Goal: Ask a question

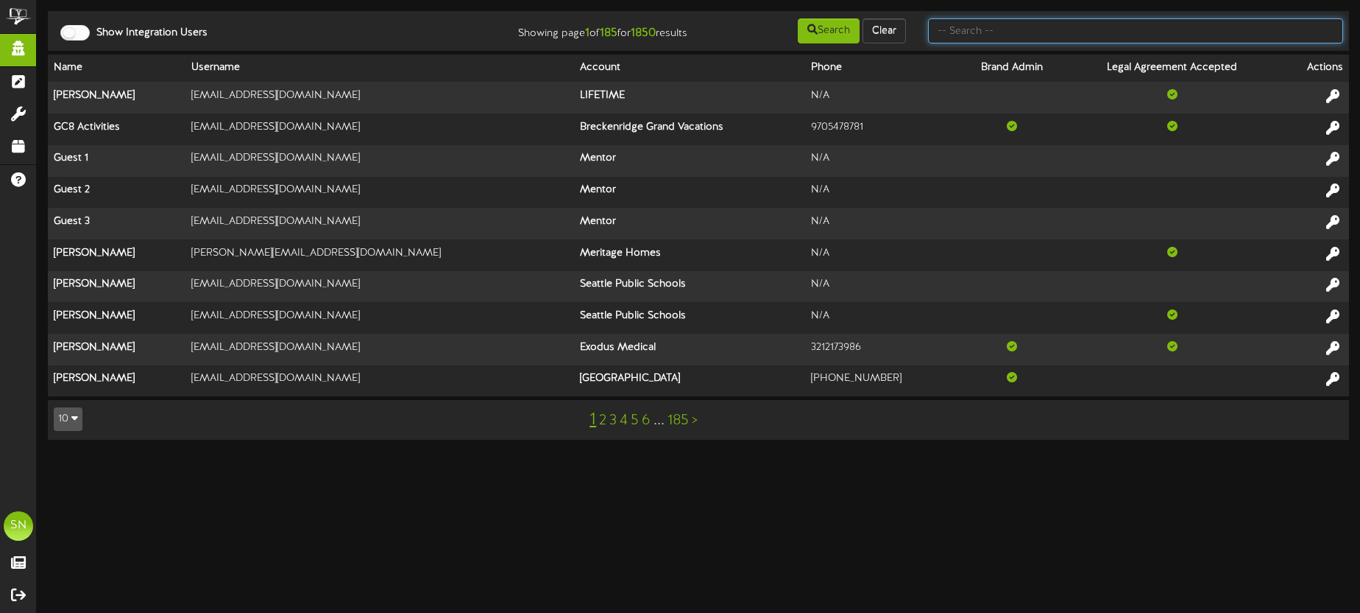
click at [1040, 39] on input "text" at bounding box center [1135, 30] width 415 height 25
type input "repligen"
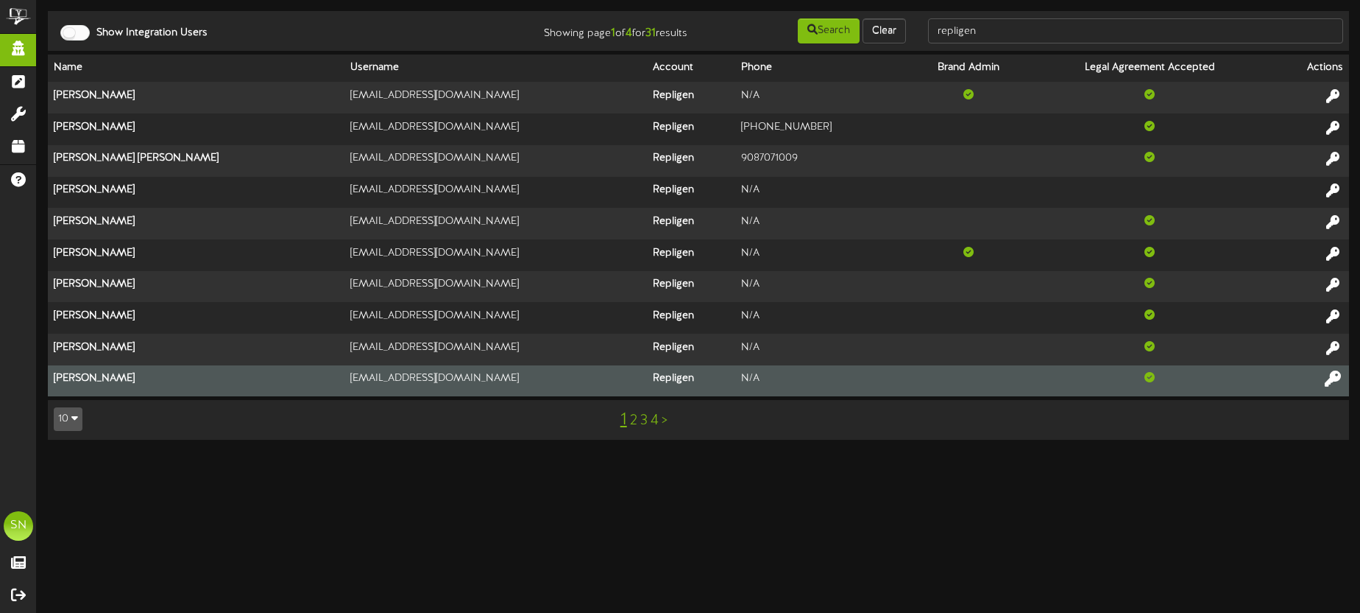
click at [1332, 378] on icon at bounding box center [1333, 378] width 16 height 16
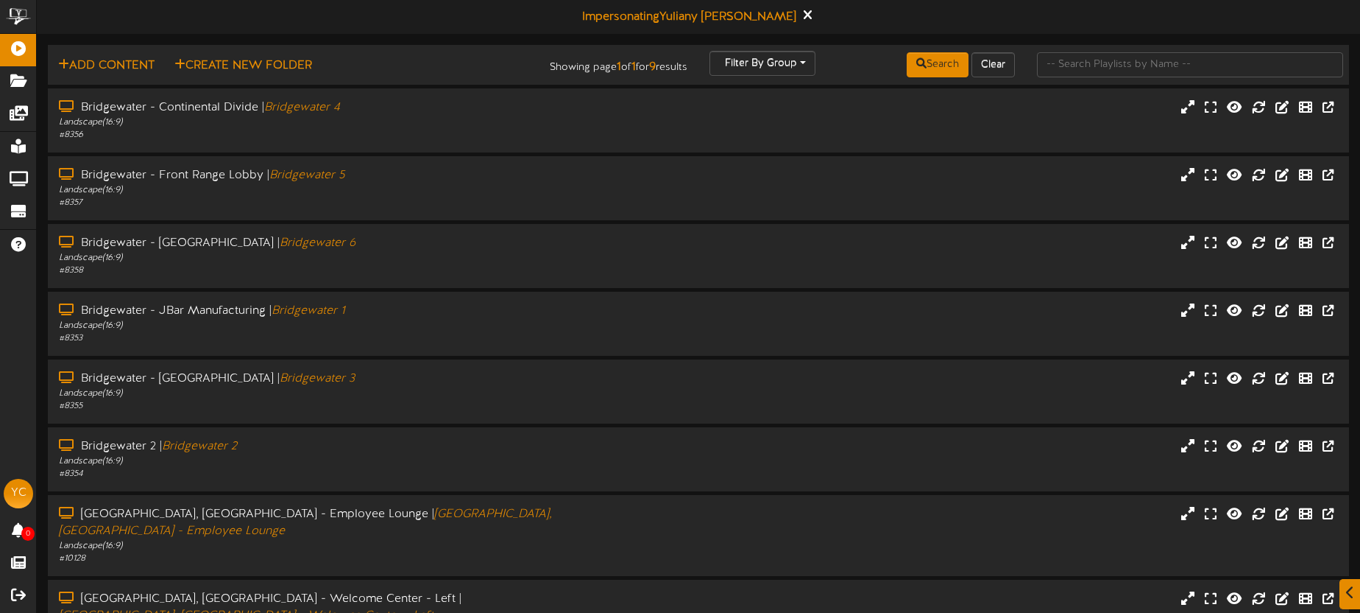
scroll to position [141, 0]
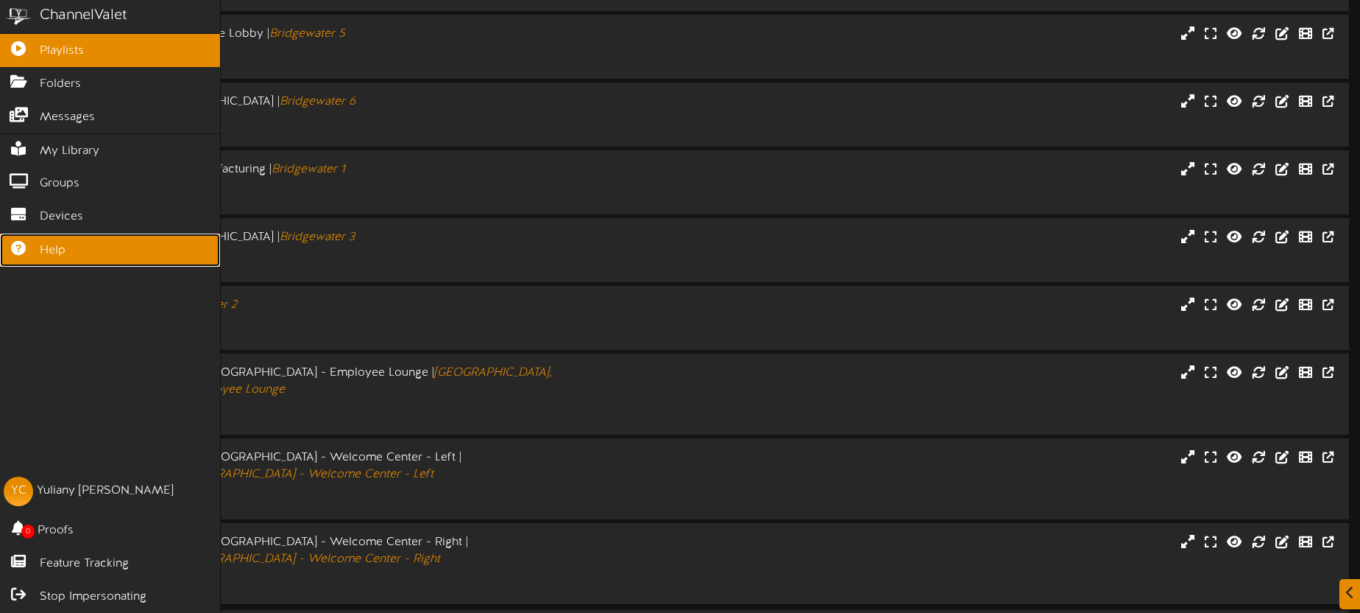
click at [47, 248] on span "Help" at bounding box center [53, 250] width 26 height 17
